Goal: Task Accomplishment & Management: Manage account settings

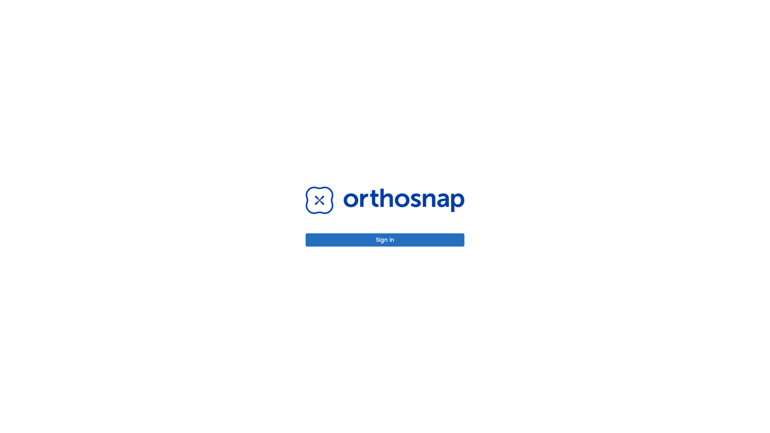
click at [385, 240] on button "Sign in" at bounding box center [385, 239] width 159 height 13
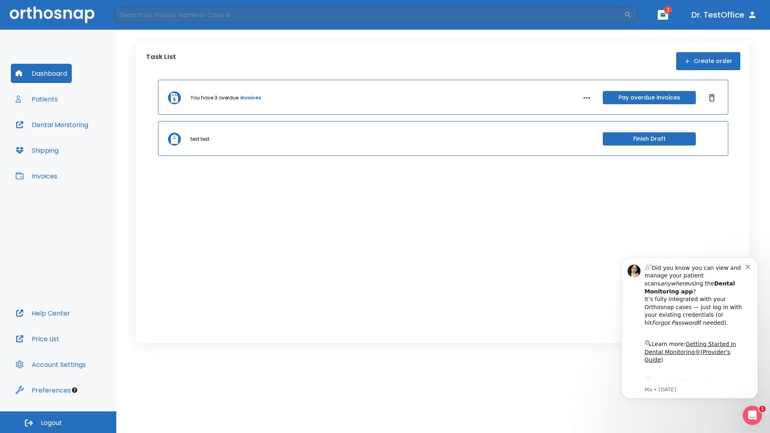
click at [58, 422] on span "Logout" at bounding box center [51, 423] width 21 height 9
